Goal: Information Seeking & Learning: Learn about a topic

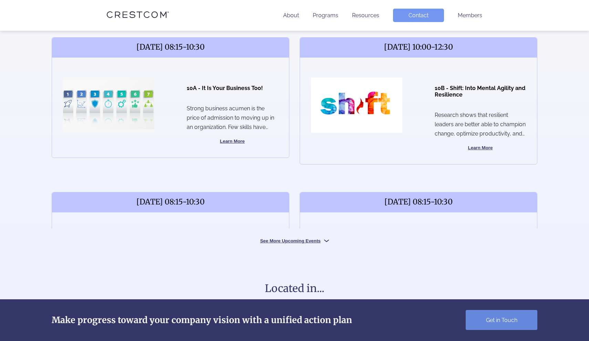
scroll to position [284, 0]
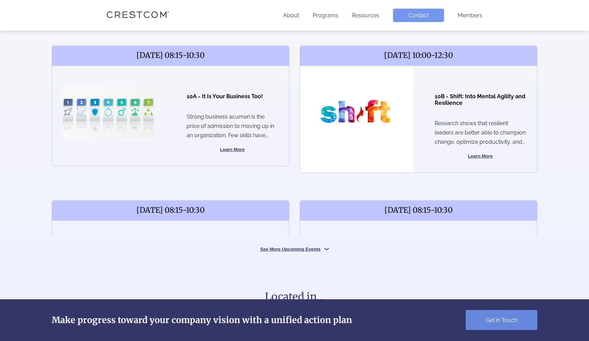
click at [372, 172] on div at bounding box center [356, 119] width 113 height 106
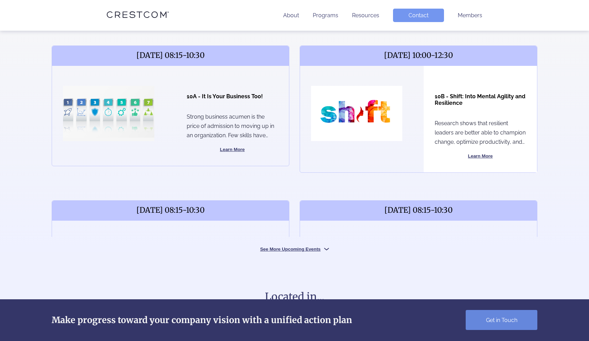
click at [433, 132] on div "10B - Shift: Into Mental Agility and Resilience Research shows that resilient l…" at bounding box center [480, 119] width 113 height 106
click at [476, 160] on button "Learn More" at bounding box center [480, 156] width 91 height 8
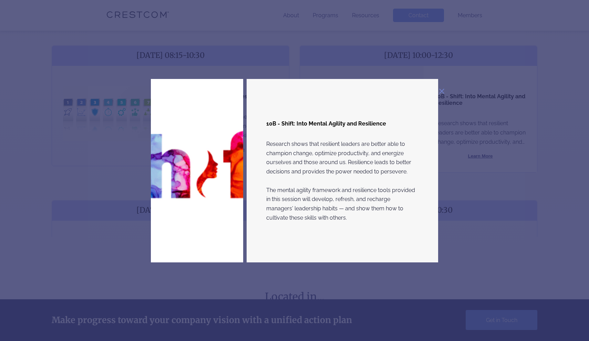
click at [445, 92] on div "10B - Shift: Into Mental Agility and Resilience Research shows that resilient l…" at bounding box center [294, 170] width 319 height 183
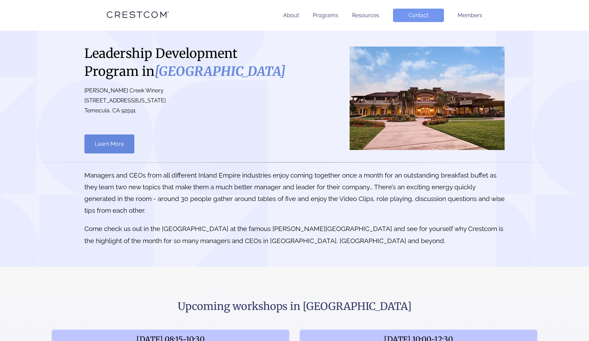
scroll to position [0, 0]
click at [154, 12] on icon at bounding box center [155, 14] width 6 height 7
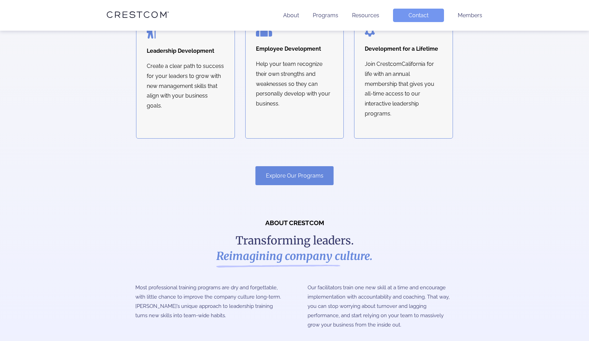
scroll to position [446, 0]
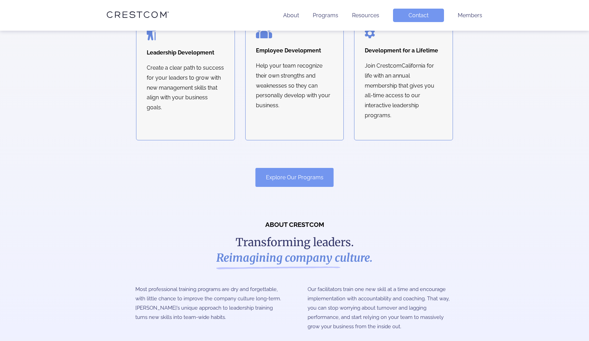
click at [293, 170] on link "Explore Our Programs" at bounding box center [295, 177] width 78 height 19
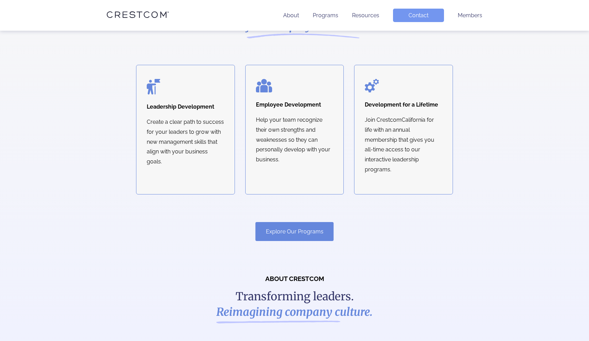
scroll to position [360, 0]
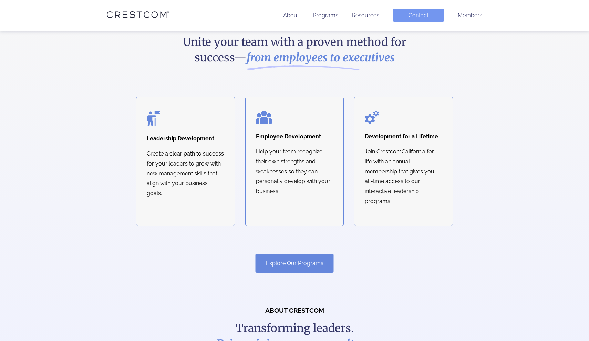
click at [185, 155] on p "Create a clear path to success for your leaders to grow with new management ski…" at bounding box center [185, 174] width 77 height 50
click at [188, 136] on h4 "Leadership Development" at bounding box center [185, 138] width 77 height 7
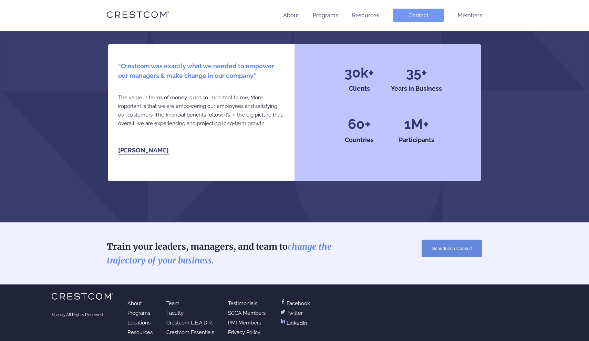
scroll to position [1501, 0]
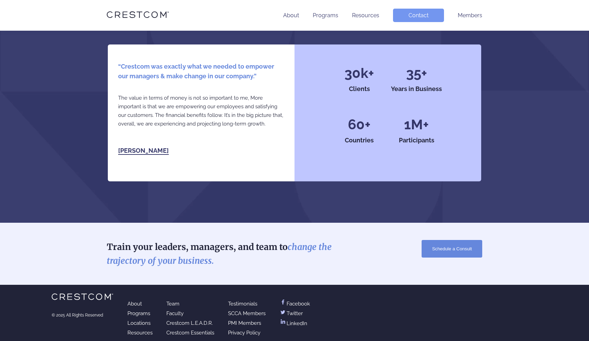
click at [297, 320] on link "LinkedIn" at bounding box center [293, 323] width 28 height 7
click at [145, 320] on link "Locations" at bounding box center [138, 323] width 23 height 6
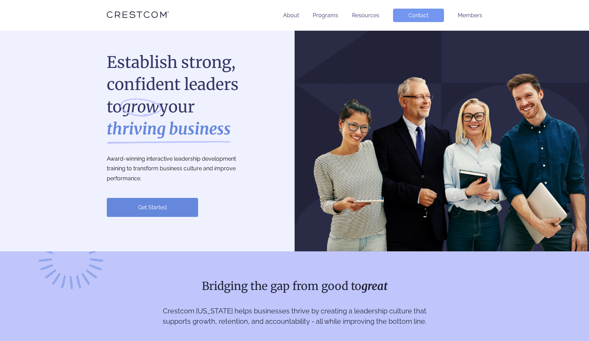
scroll to position [0, 0]
click at [326, 19] on li "Programs" at bounding box center [325, 15] width 25 height 13
click at [326, 15] on link "Programs" at bounding box center [325, 15] width 25 height 7
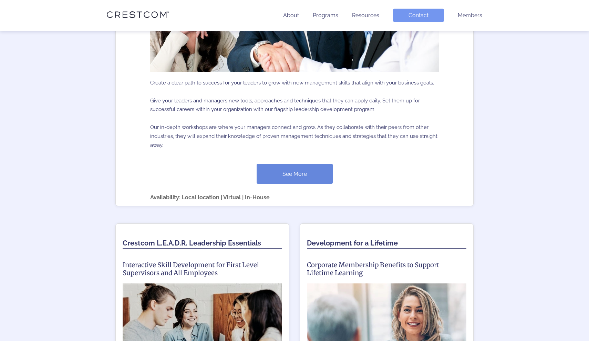
scroll to position [516, 0]
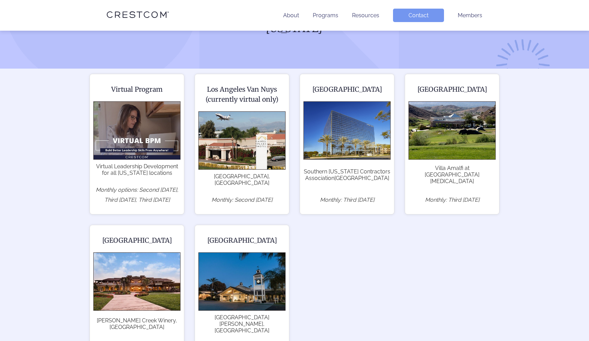
scroll to position [113, 0]
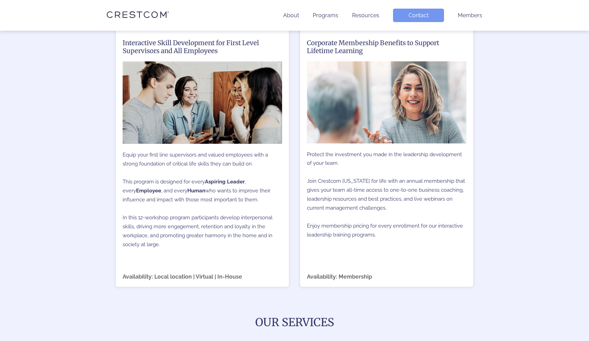
scroll to position [655, 0]
click at [200, 222] on p "Equip your first line supervisors and valued employees with a strong foundation…" at bounding box center [202, 199] width 159 height 112
click at [198, 183] on p "Equip your first line supervisors and valued employees with a strong foundation…" at bounding box center [202, 199] width 159 height 112
click at [168, 271] on div "Availability: Local location | Virtual | In-House" at bounding box center [202, 270] width 159 height 17
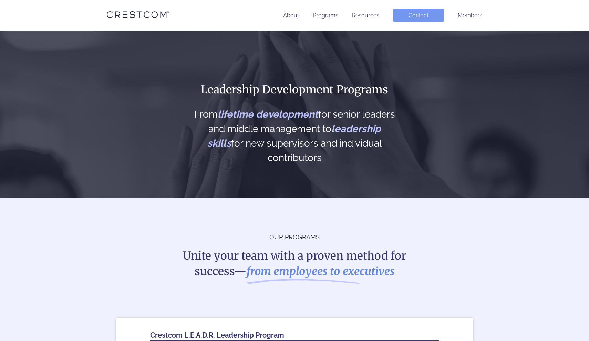
scroll to position [0, 0]
